Goal: Task Accomplishment & Management: Manage account settings

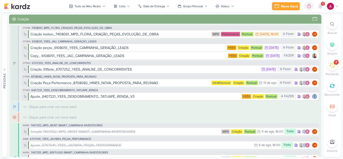
click at [320, 8] on icon at bounding box center [321, 6] width 4 height 5
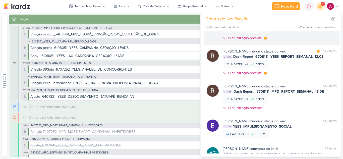
scroll to position [22, 0]
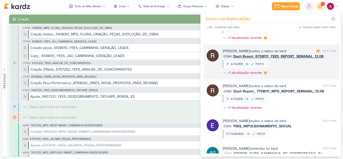
click at [312, 68] on div "[PERSON_NAME] mudou o status do kard marcar como lida há 2 horas CT1349 Dash Re…" at bounding box center [280, 63] width 114 height 29
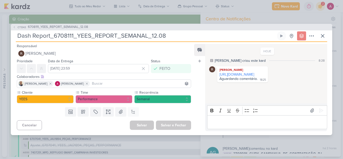
click at [322, 9] on div "CT1343 6708111_YEES_REPORT_SEMANAL_12.08 Dash Report_6708111_YEES_REPORT_SEMANA…" at bounding box center [171, 79] width 343 height 159
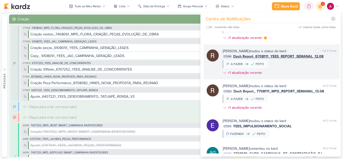
scroll to position [0, 0]
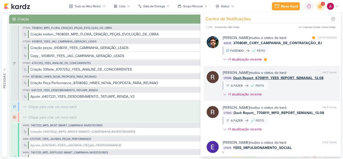
click at [307, 56] on div "[PERSON_NAME] mudou o status do kard marcar como lida há 21 minutos AG535 37080…" at bounding box center [280, 49] width 114 height 29
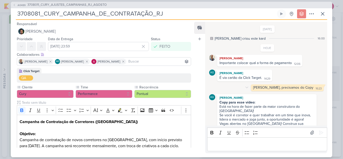
scroll to position [30, 0]
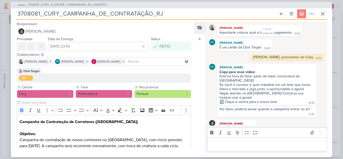
click at [321, 4] on div "AG489 3708011_CURY_AJUSTES_CAMPANHAS_RJ_AGOSTO" at bounding box center [172, 5] width 322 height 7
click at [324, 14] on icon at bounding box center [323, 14] width 6 height 6
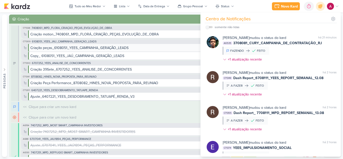
click at [124, 48] on div "Criação peças_6108051_YEES_CAMPANHA_GERAÇÃO_LEADS" at bounding box center [79, 47] width 98 height 5
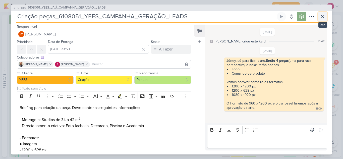
click at [323, 18] on icon at bounding box center [323, 17] width 6 height 6
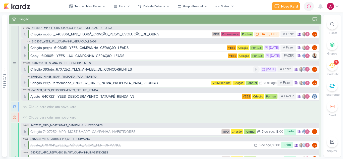
click at [123, 70] on div "Criação 39Sete_6707252_YEES_ANALISE_DE_CONCORRENTES" at bounding box center [81, 69] width 102 height 5
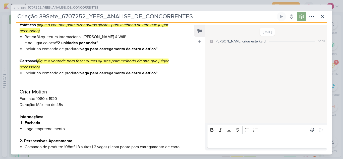
scroll to position [0, 0]
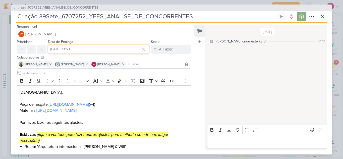
click at [103, 53] on input "[DATE] 23:59" at bounding box center [98, 49] width 101 height 9
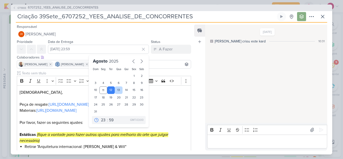
click at [119, 91] on div "13" at bounding box center [119, 90] width 8 height 8
type input "[DATE] 23:59"
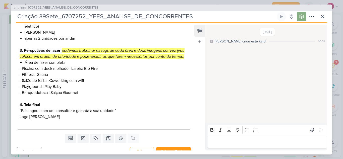
scroll to position [256, 0]
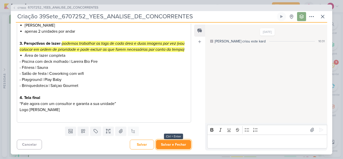
click at [174, 146] on button "Salvar e Fechar" at bounding box center [173, 144] width 35 height 9
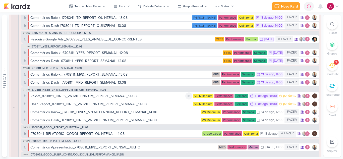
scroll to position [433, 0]
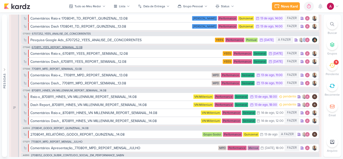
click at [75, 48] on span "6708111_YEES_REPORT_SEMANAL_12.08" at bounding box center [57, 47] width 51 height 3
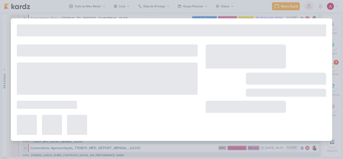
type input "6708111_YEES_REPORT_SEMANAL_12.08"
type input "[DATE] 23:59"
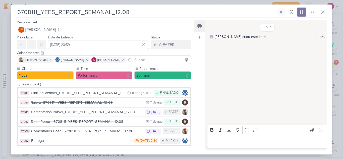
scroll to position [24, 0]
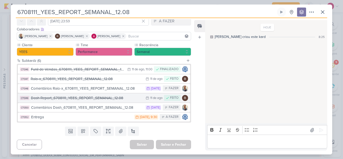
click at [115, 100] on div "Dash Report_6708111_YEES_REPORT_SEMANAL_12.08" at bounding box center [87, 98] width 112 height 6
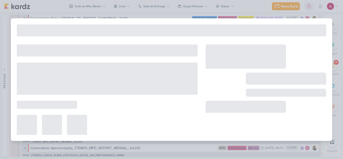
type input "Dash Report_6708111_YEES_REPORT_SEMANAL_12.08"
type input "[DATE] 23:59"
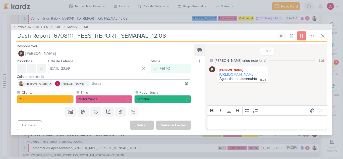
click at [244, 74] on link "[URL][DOMAIN_NAME]" at bounding box center [237, 74] width 35 height 4
click at [37, 27] on span "6708111_YEES_REPORT_SEMANAL_12.08" at bounding box center [58, 27] width 60 height 5
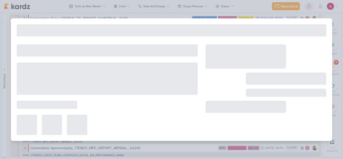
type input "6708111_YEES_REPORT_SEMANAL_12.08"
type input "[DATE] 23:59"
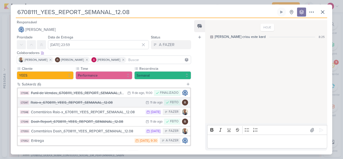
click at [127, 103] on div "Raio-x_6708111_YEES_REPORT_SEMANAL_12.08" at bounding box center [87, 103] width 113 height 6
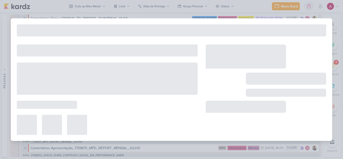
type input "Raio-x_6708111_YEES_REPORT_SEMANAL_12.08"
type input "[DATE] 23:59"
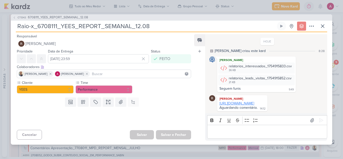
click at [250, 102] on link "[URL][DOMAIN_NAME]" at bounding box center [237, 103] width 35 height 4
click at [324, 24] on icon at bounding box center [323, 26] width 6 height 6
